Goal: Task Accomplishment & Management: Manage account settings

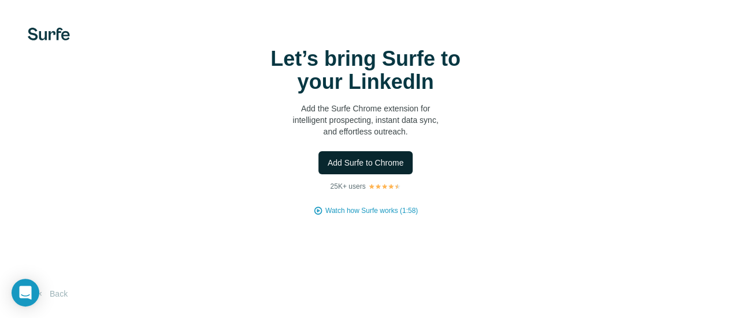
click at [328, 169] on span "Add Surfe to Chrome" at bounding box center [366, 163] width 76 height 12
drag, startPoint x: 28, startPoint y: 113, endPoint x: 52, endPoint y: 142, distance: 37.7
click at [28, 113] on div "Let’s bring Surfe to your LinkedIn Add the Surfe Chrome extension for intellige…" at bounding box center [365, 131] width 685 height 169
click at [152, 255] on div "Let’s bring Surfe to your LinkedIn Add the Surfe Chrome extension for intellige…" at bounding box center [365, 159] width 731 height 318
click at [325, 216] on span "Watch how Surfe works (1:58)" at bounding box center [371, 211] width 92 height 10
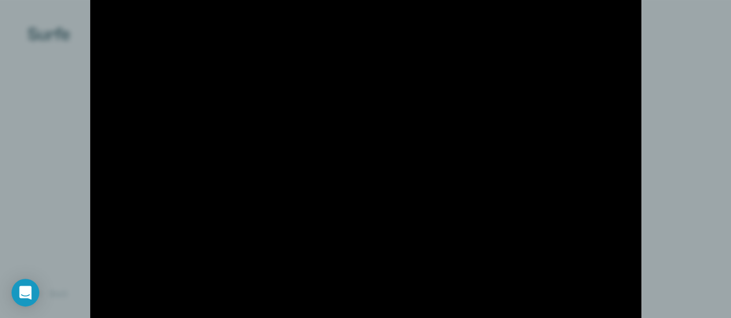
drag, startPoint x: 679, startPoint y: 274, endPoint x: 664, endPoint y: 272, distance: 15.2
click at [676, 273] on div at bounding box center [365, 159] width 731 height 318
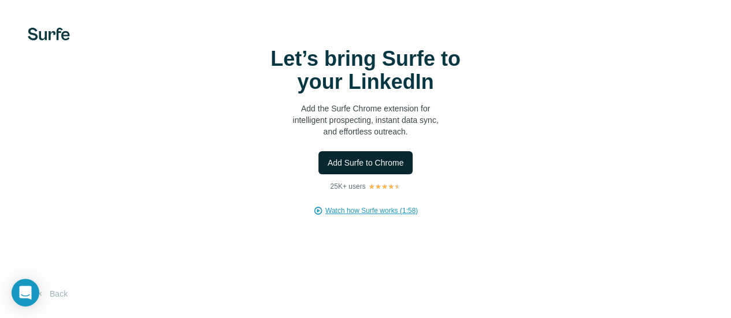
click at [328, 169] on span "Add Surfe to Chrome" at bounding box center [366, 163] width 76 height 12
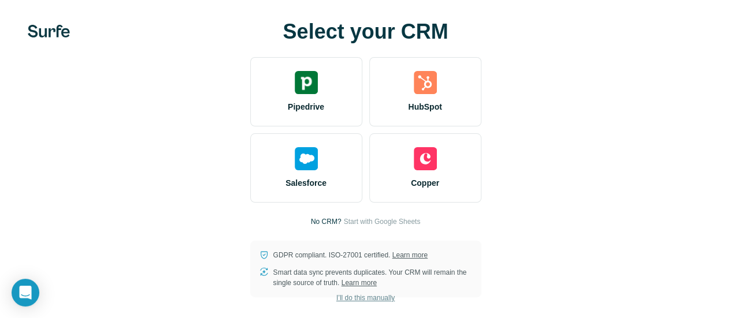
scroll to position [5, 0]
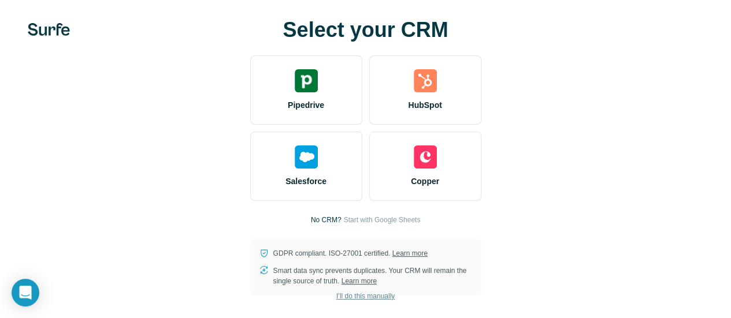
click at [336, 296] on span "I’ll do this manually" at bounding box center [365, 296] width 58 height 10
click at [336, 302] on span "I’ll do this manually" at bounding box center [365, 296] width 58 height 10
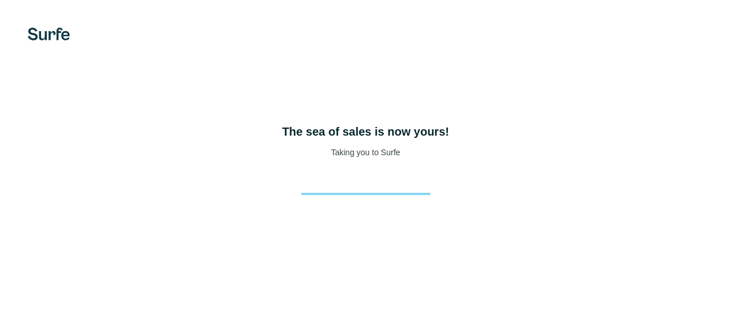
scroll to position [74, 0]
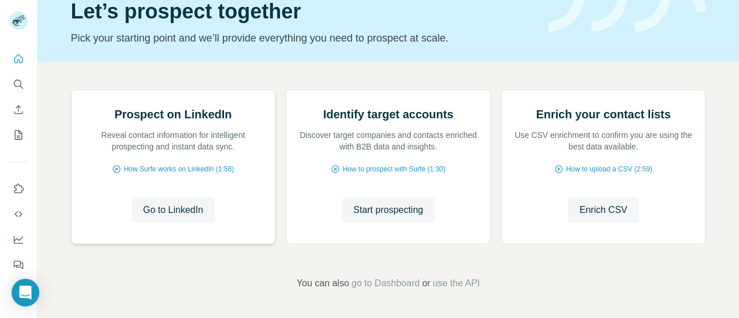
scroll to position [116, 0]
click at [158, 217] on span "Go to LinkedIn" at bounding box center [173, 210] width 60 height 14
click at [195, 174] on span "How Surfe works on LinkedIn (1:58)" at bounding box center [179, 169] width 110 height 10
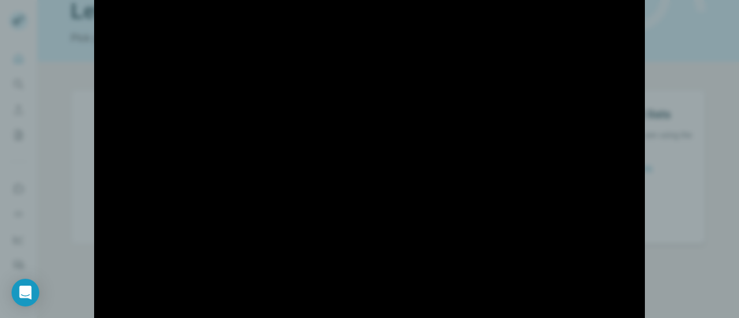
click at [670, 109] on div at bounding box center [369, 159] width 739 height 318
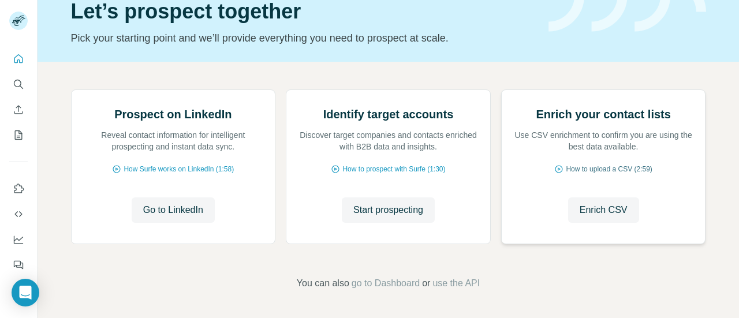
click at [584, 174] on span "How to upload a CSV (2:59)" at bounding box center [609, 169] width 86 height 10
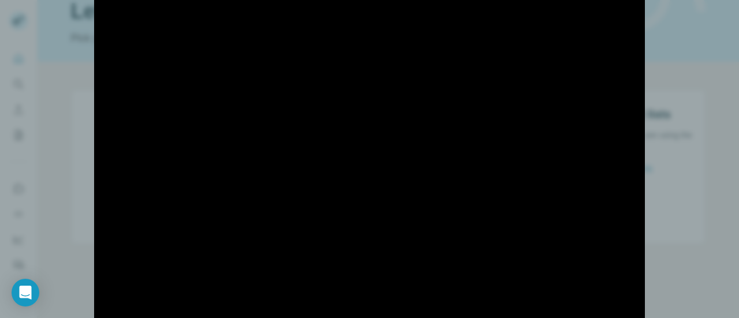
click at [66, 75] on div at bounding box center [369, 159] width 739 height 318
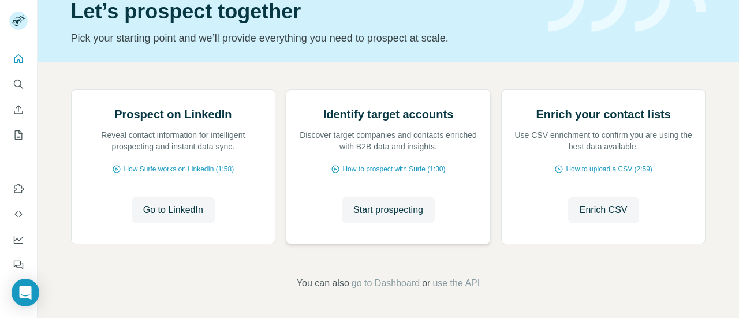
scroll to position [154, 0]
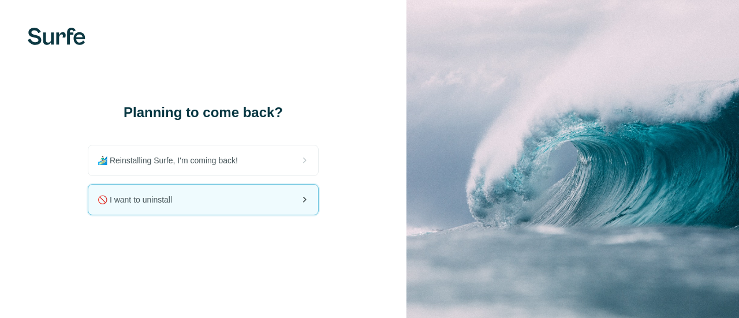
click at [203, 206] on div "🚫 I want to uninstall" at bounding box center [203, 200] width 230 height 30
click at [213, 198] on div "🚫 I want to uninstall" at bounding box center [203, 200] width 230 height 30
click at [305, 195] on icon at bounding box center [305, 200] width 14 height 14
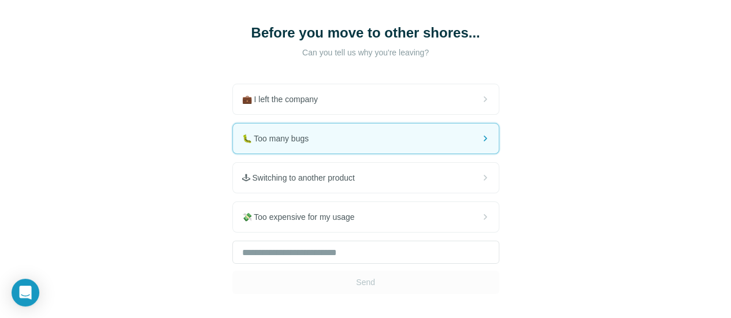
scroll to position [116, 0]
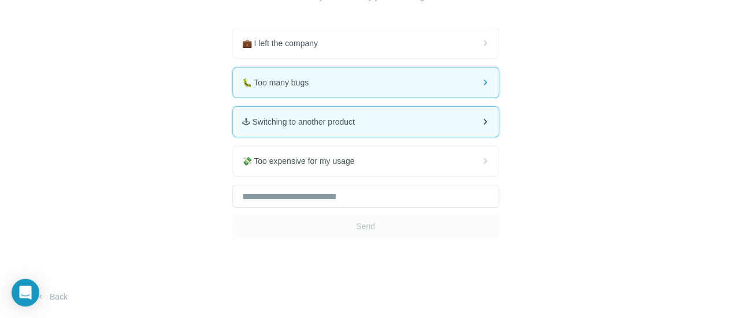
click at [241, 125] on div "🕹 Switching to another product" at bounding box center [366, 122] width 266 height 30
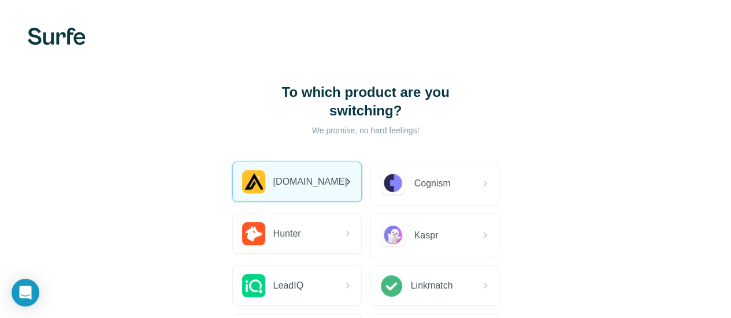
click at [233, 186] on div "[DOMAIN_NAME]" at bounding box center [297, 181] width 128 height 39
click at [341, 185] on icon at bounding box center [348, 182] width 14 height 14
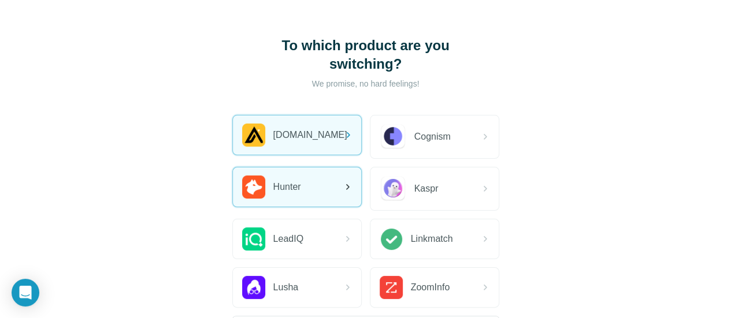
scroll to position [58, 0]
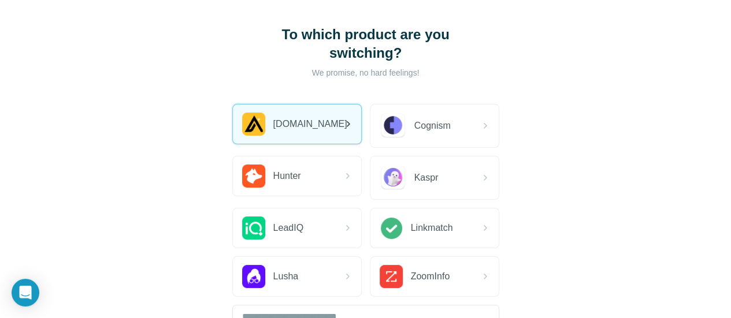
click at [233, 124] on div "[DOMAIN_NAME]" at bounding box center [297, 124] width 128 height 39
click at [341, 124] on icon at bounding box center [348, 124] width 14 height 14
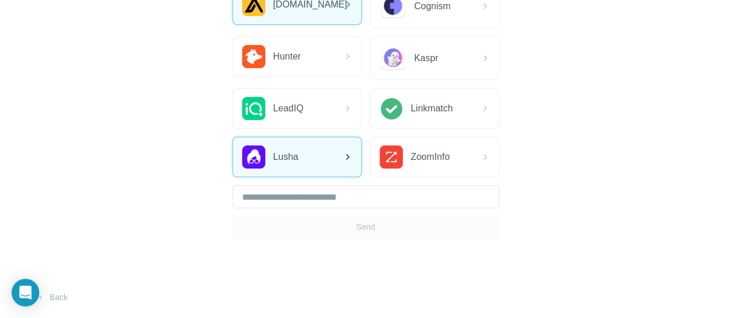
scroll to position [179, 0]
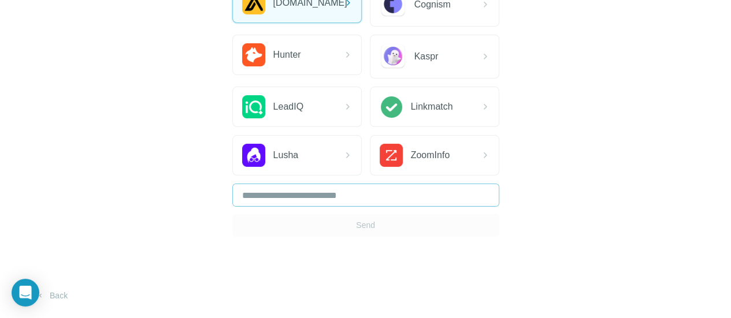
drag, startPoint x: 203, startPoint y: 227, endPoint x: 184, endPoint y: 193, distance: 39.3
click at [232, 226] on div "Send" at bounding box center [365, 210] width 267 height 53
click at [242, 13] on div "[DOMAIN_NAME]" at bounding box center [291, 2] width 99 height 23
click at [273, 6] on span "[DOMAIN_NAME]" at bounding box center [310, 3] width 74 height 14
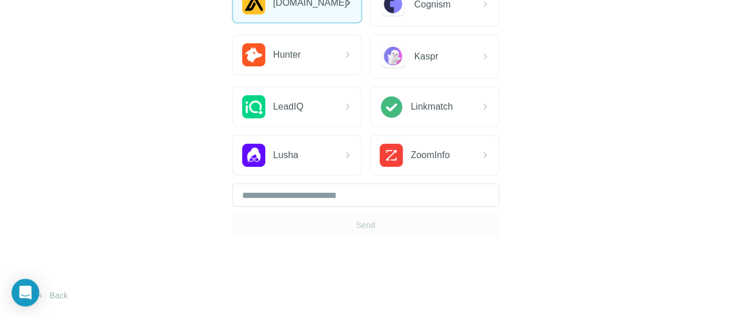
click at [233, 6] on div "[DOMAIN_NAME]" at bounding box center [297, 2] width 128 height 39
click at [341, 3] on icon at bounding box center [348, 3] width 14 height 14
click at [242, 10] on img at bounding box center [253, 2] width 23 height 23
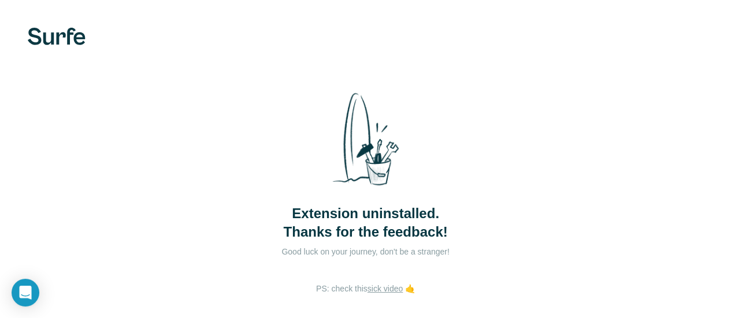
click at [283, 225] on span "Extension uninstalled. Thanks for the feedback!" at bounding box center [365, 223] width 164 height 37
